Goal: Navigation & Orientation: Find specific page/section

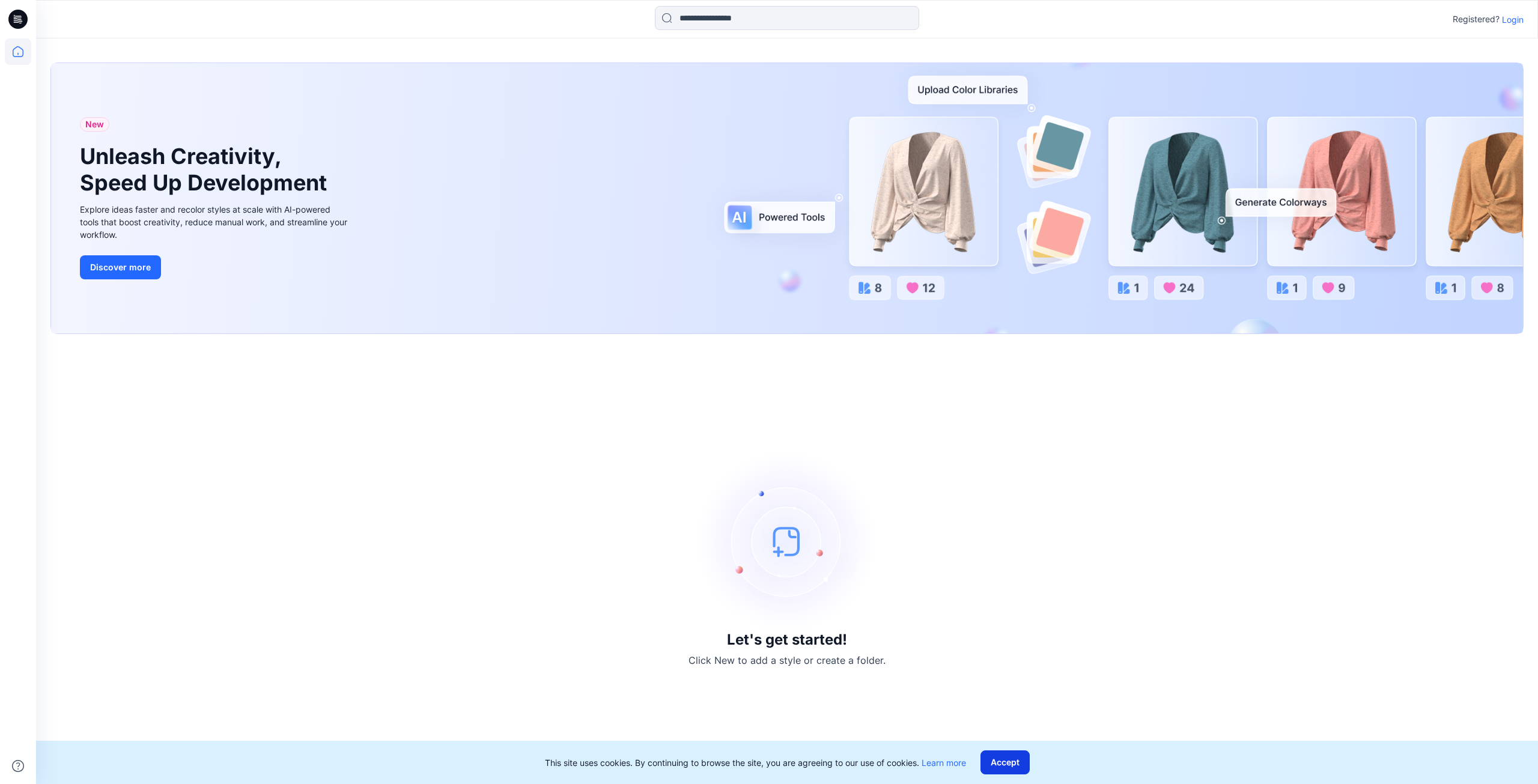
click at [1000, 760] on button "Accept" at bounding box center [1005, 762] width 49 height 24
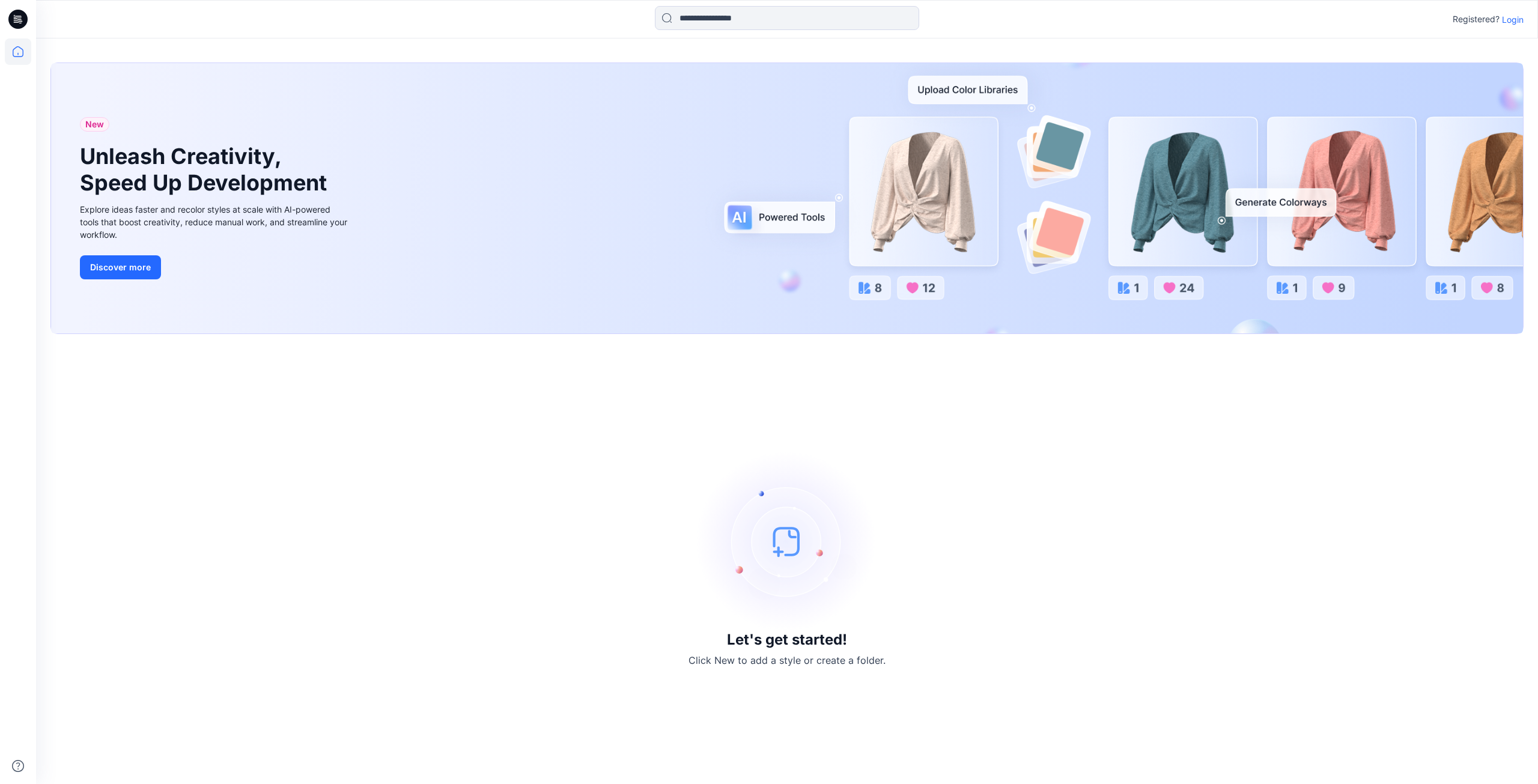
click at [1512, 22] on p "Login" at bounding box center [1513, 20] width 22 height 13
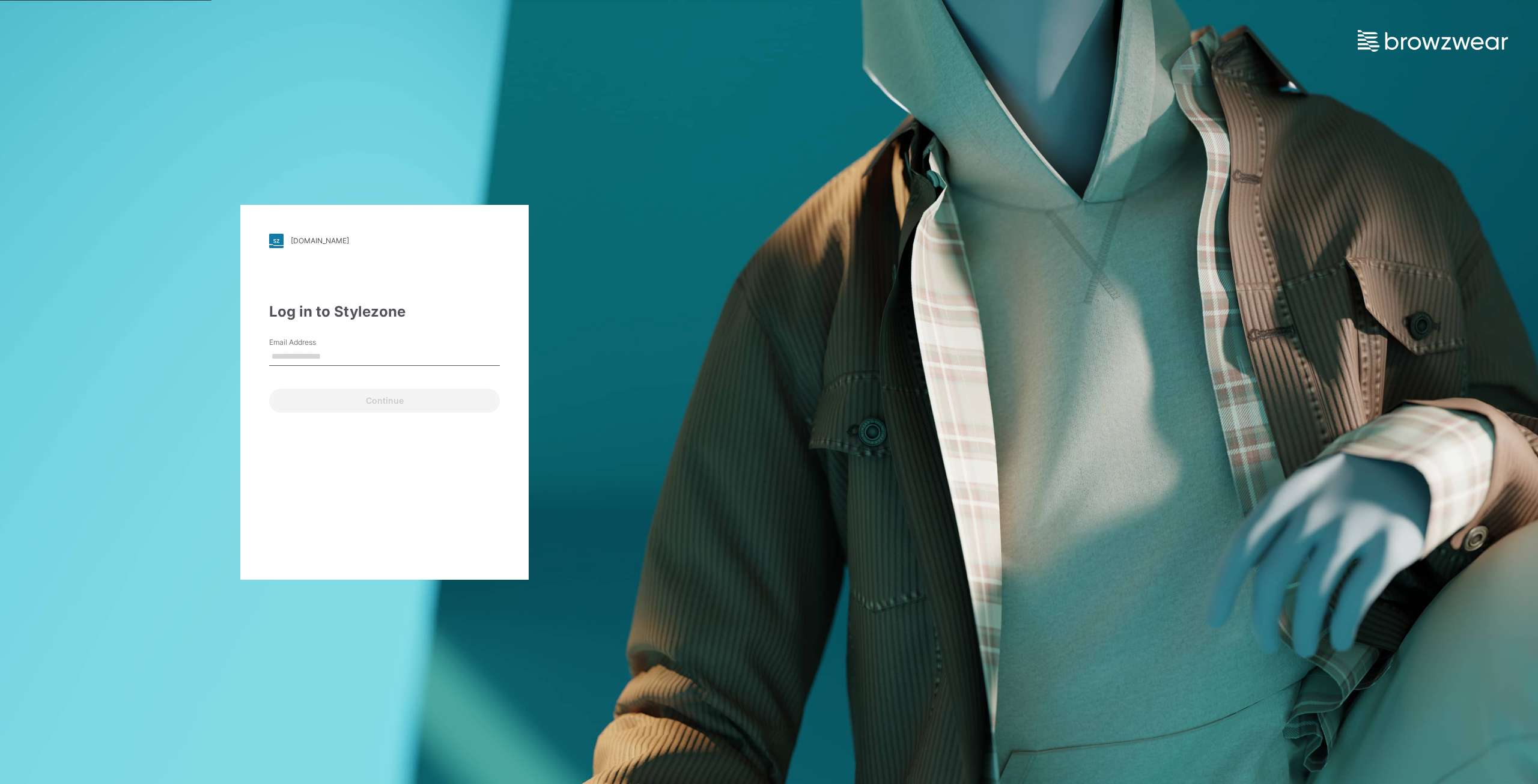
type input "**********"
click at [326, 396] on button "Continue" at bounding box center [384, 401] width 230 height 24
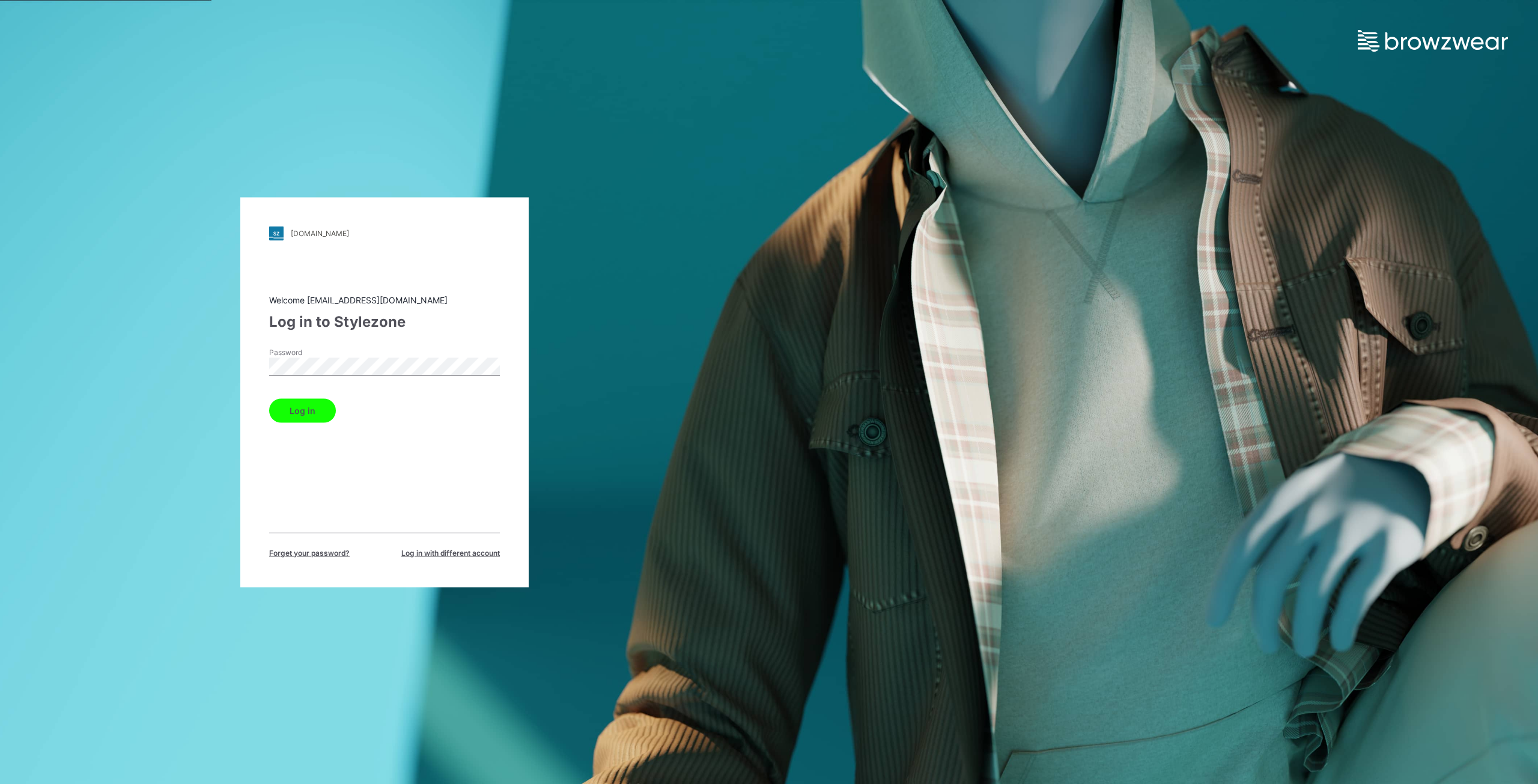
click at [309, 415] on button "Log in" at bounding box center [302, 410] width 67 height 24
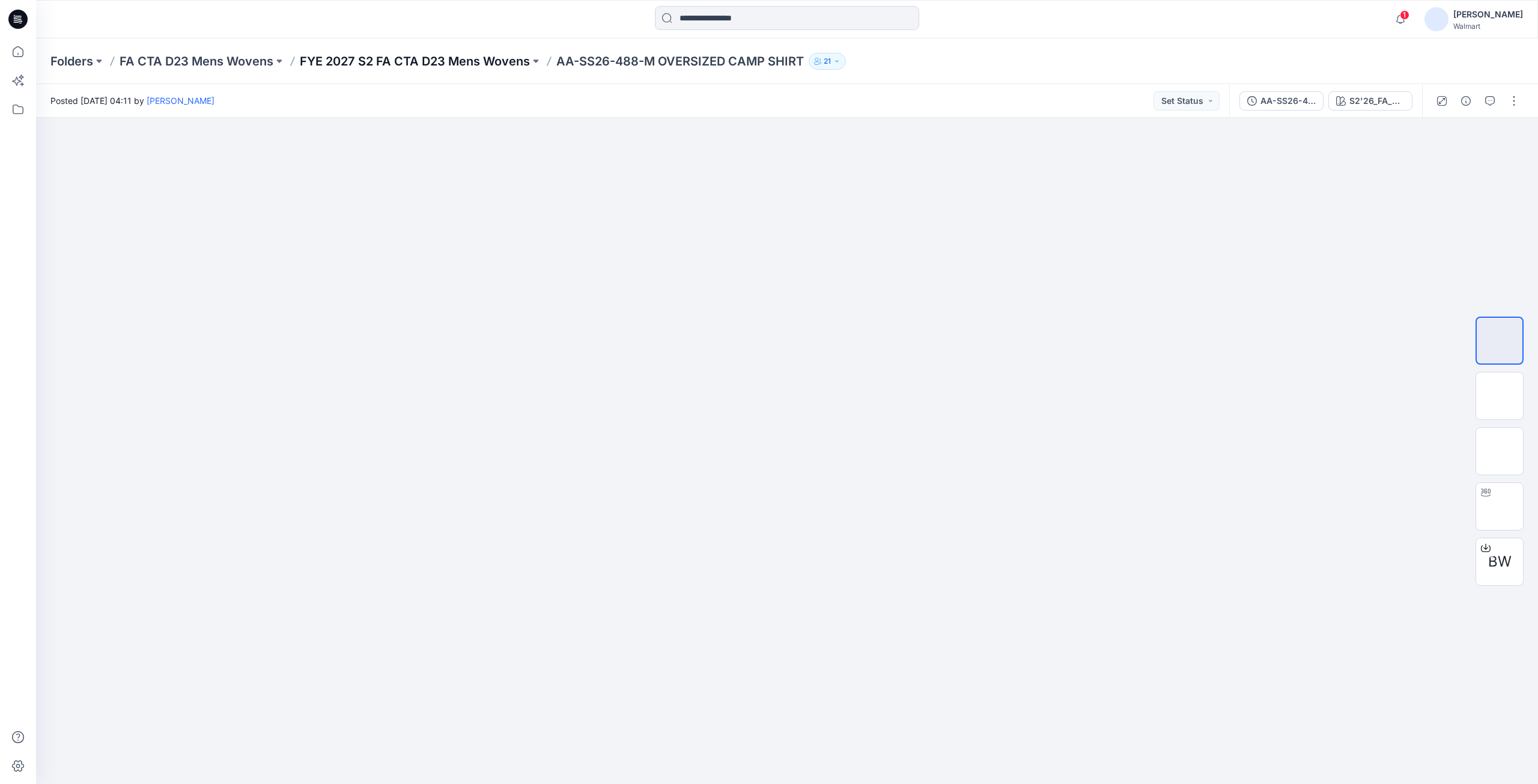
click at [491, 63] on p "FYE 2027 S2 FA CTA D23 Mens Wovens" at bounding box center [414, 61] width 230 height 17
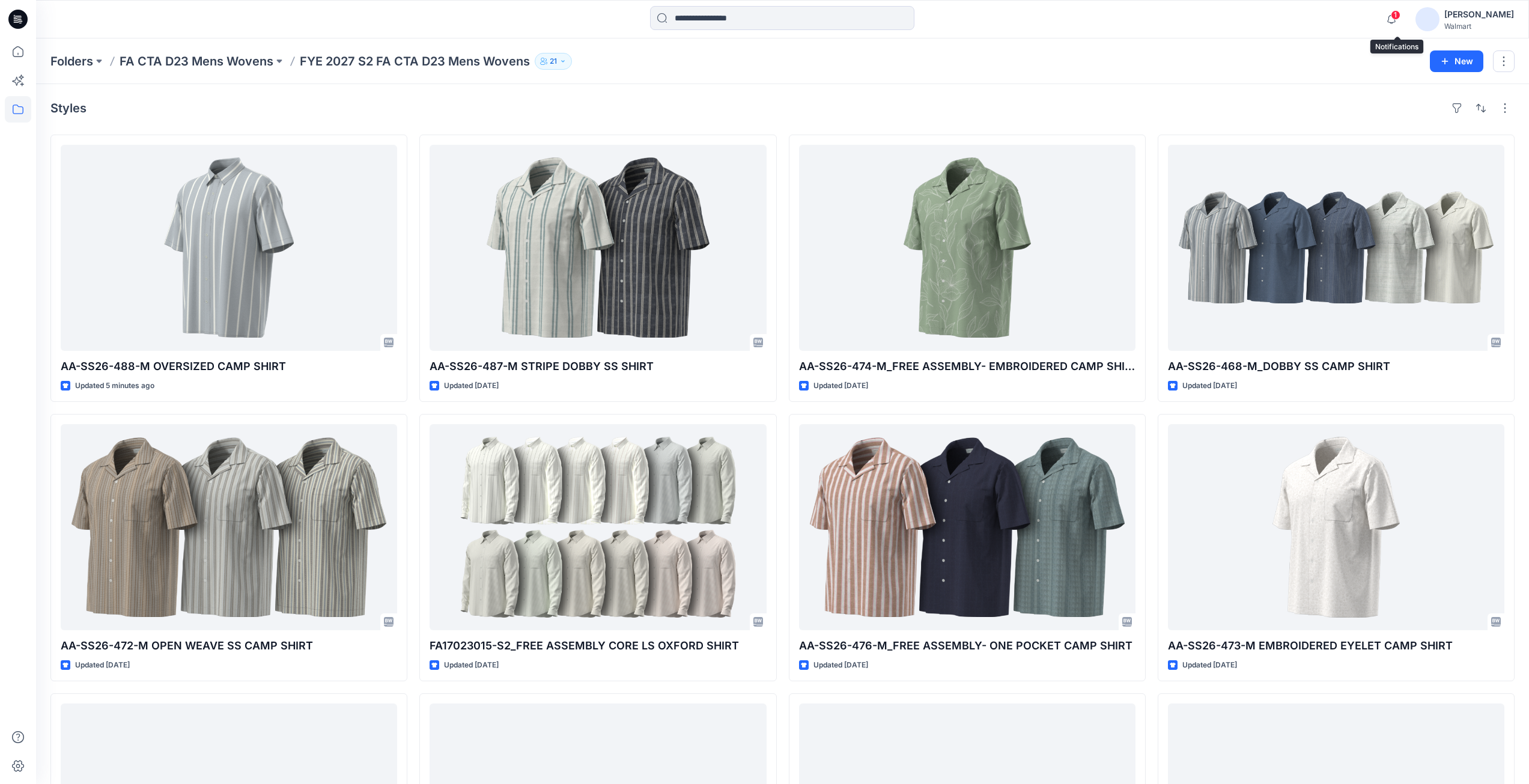
click at [1400, 13] on span "1" at bounding box center [1395, 15] width 10 height 10
